Goal: Information Seeking & Learning: Learn about a topic

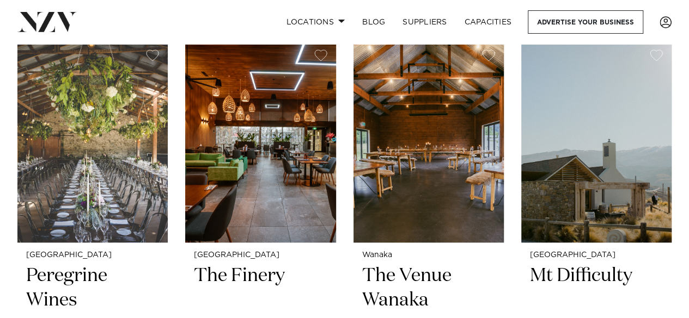
scroll to position [385, 0]
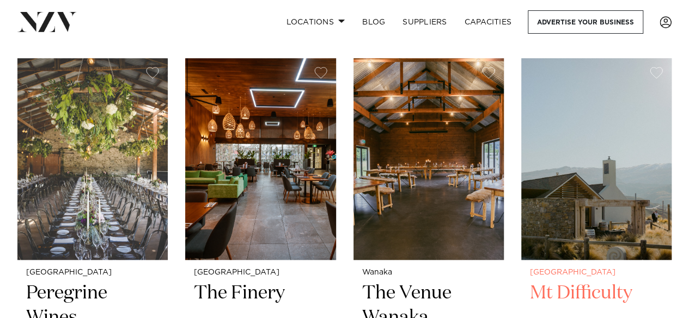
click at [635, 241] on img at bounding box center [596, 159] width 150 height 202
click at [638, 211] on img at bounding box center [596, 159] width 150 height 202
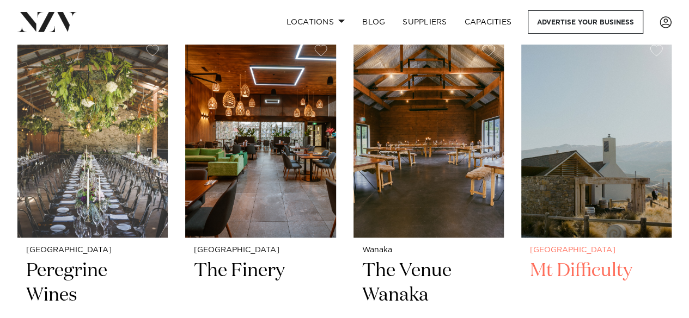
scroll to position [408, 0]
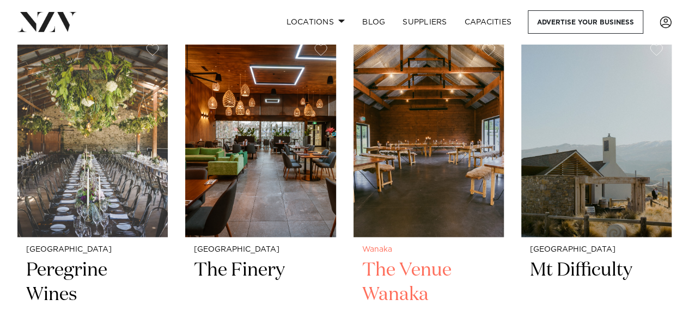
click at [465, 133] on img at bounding box center [428, 136] width 150 height 202
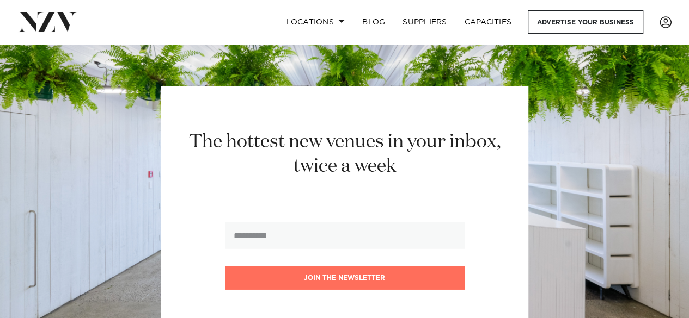
scroll to position [1348, 0]
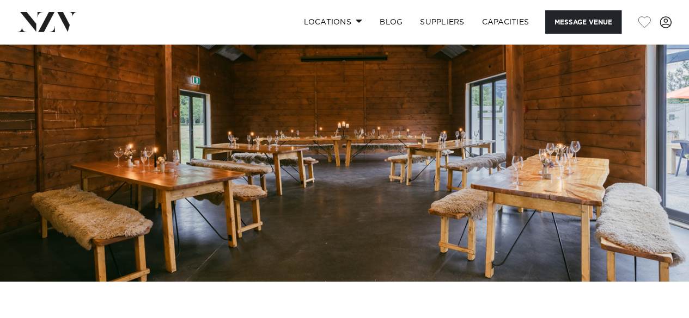
scroll to position [85, 0]
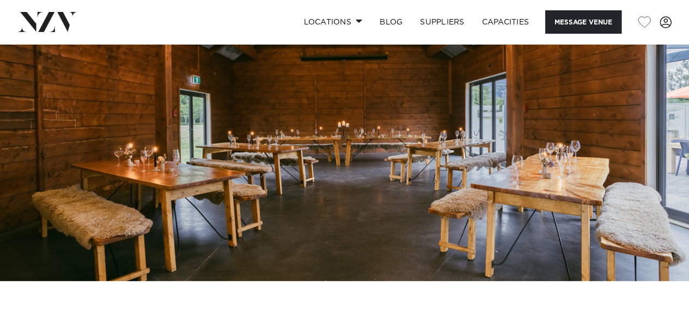
click at [637, 207] on img at bounding box center [344, 120] width 689 height 323
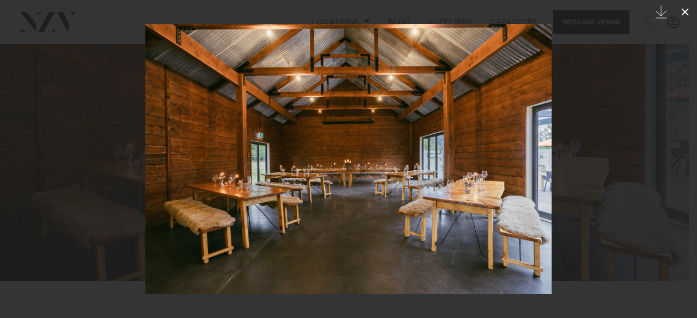
click at [685, 12] on icon at bounding box center [685, 12] width 8 height 8
